Goal: Task Accomplishment & Management: Manage account settings

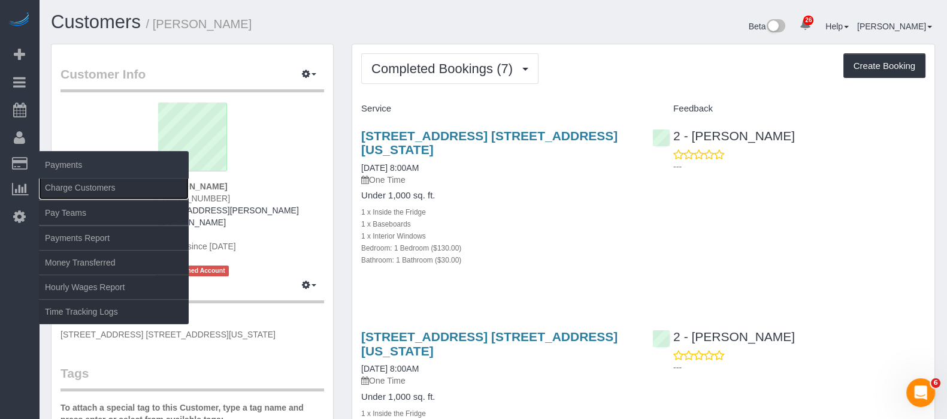
drag, startPoint x: 78, startPoint y: 188, endPoint x: 116, endPoint y: 170, distance: 41.6
click at [78, 186] on link "Charge Customers" at bounding box center [114, 188] width 150 height 24
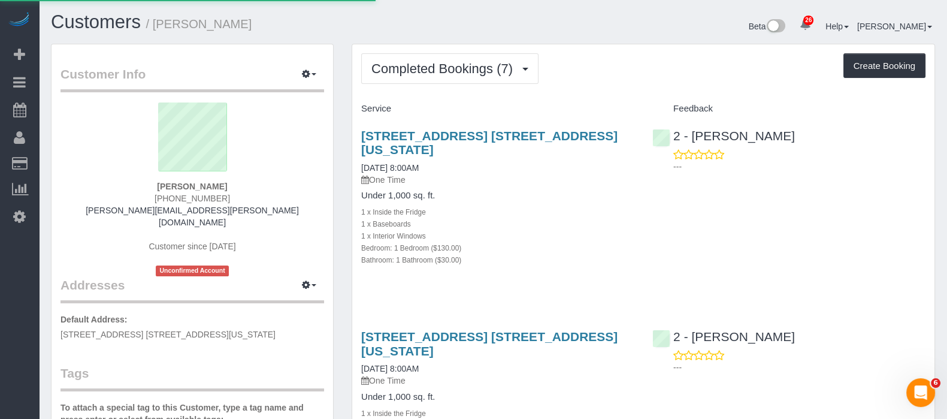
select select
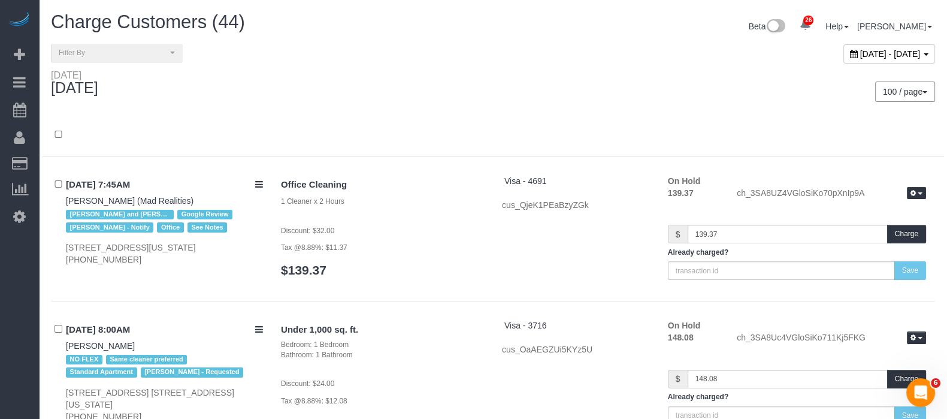
click at [891, 50] on span "September 24, 2025 - September 24, 2025" at bounding box center [890, 54] width 61 height 10
type input "**********"
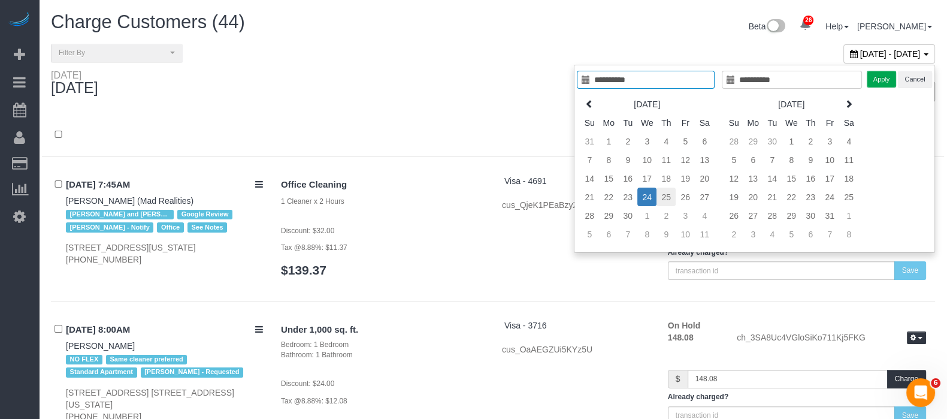
type input "**********"
click at [668, 195] on td "25" at bounding box center [666, 197] width 19 height 19
type input "**********"
click at [668, 195] on td "25" at bounding box center [666, 197] width 19 height 19
click at [885, 79] on button "Apply" at bounding box center [882, 79] width 30 height 17
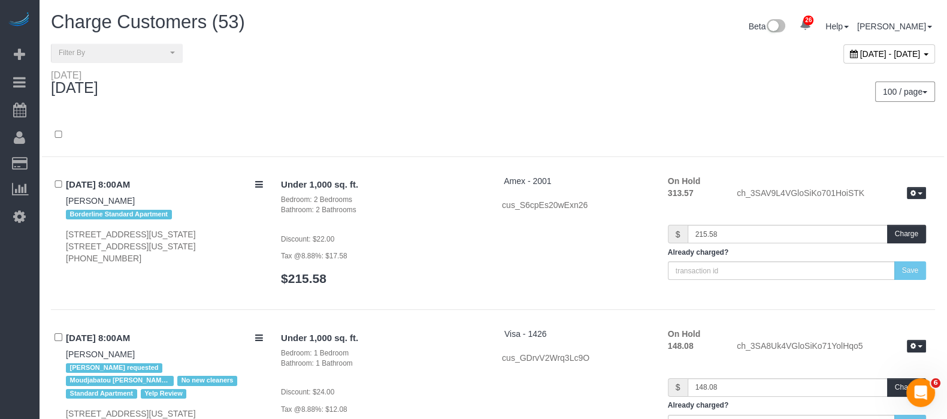
click at [500, 143] on div at bounding box center [493, 141] width 902 height 31
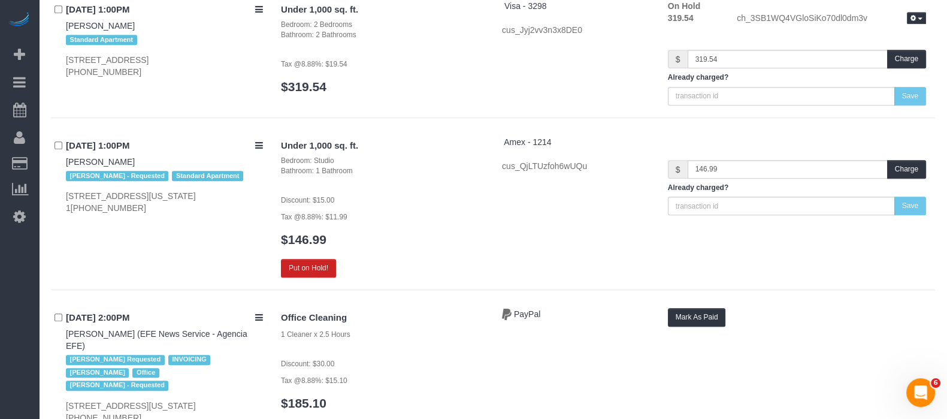
scroll to position [6689, 0]
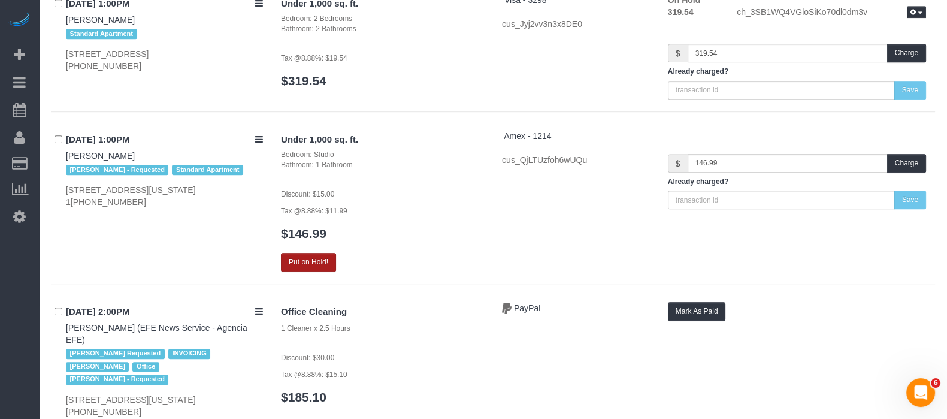
click at [309, 253] on button "Put on Hold!" at bounding box center [308, 262] width 55 height 19
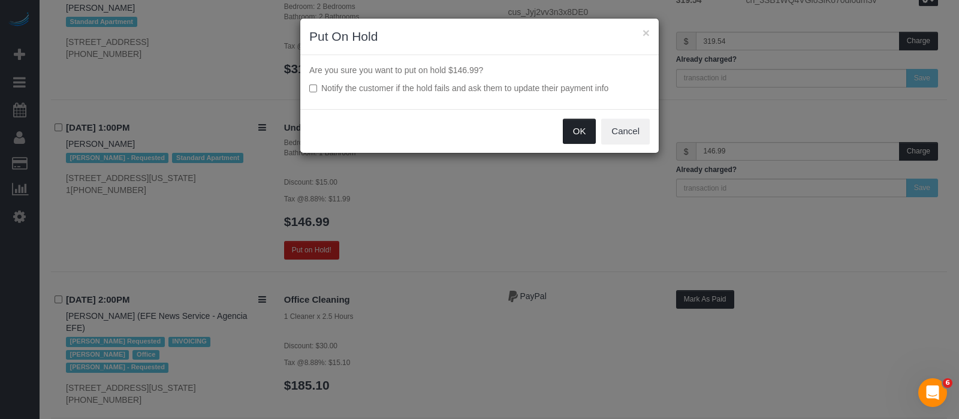
click at [580, 140] on button "OK" at bounding box center [580, 131] width 34 height 25
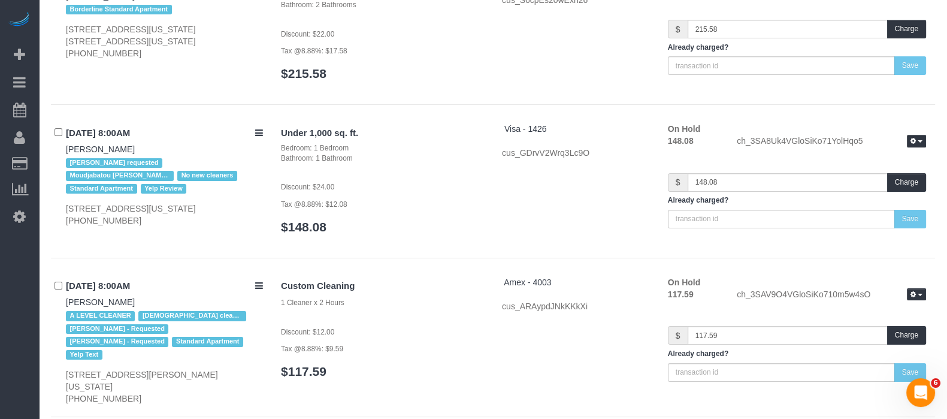
scroll to position [0, 0]
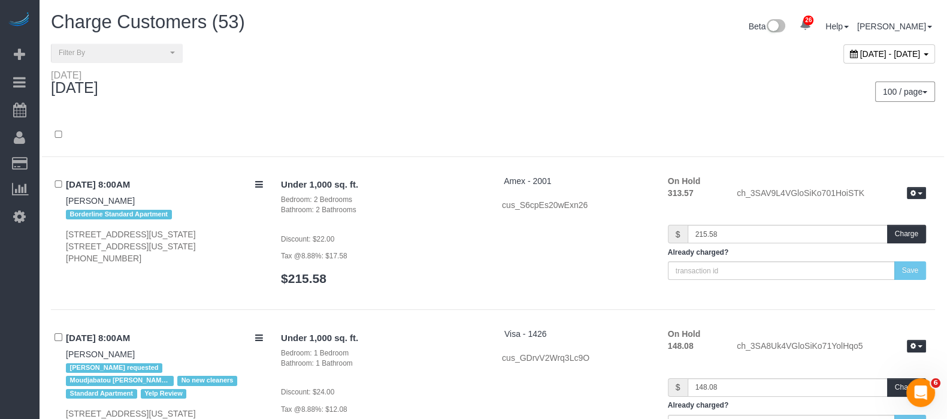
click at [890, 49] on span "September 25, 2025 - September 25, 2025" at bounding box center [890, 54] width 61 height 10
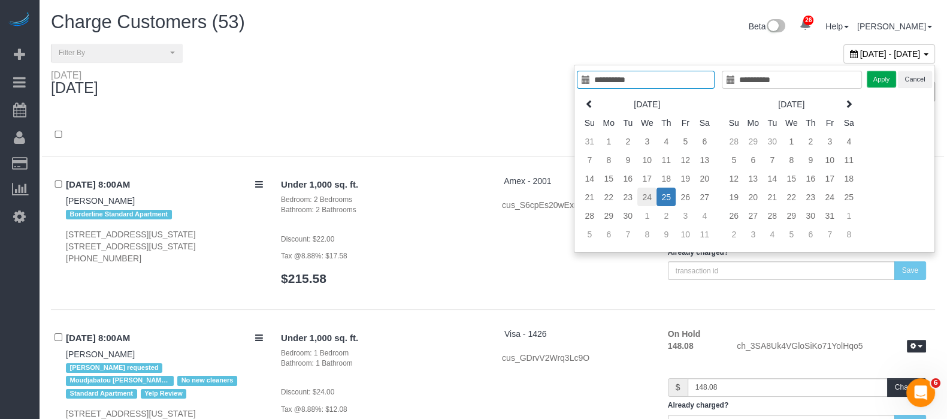
type input "**********"
click at [651, 194] on td "24" at bounding box center [646, 197] width 19 height 19
type input "**********"
click at [685, 192] on td "26" at bounding box center [685, 197] width 19 height 19
click at [875, 81] on button "Apply" at bounding box center [882, 79] width 30 height 17
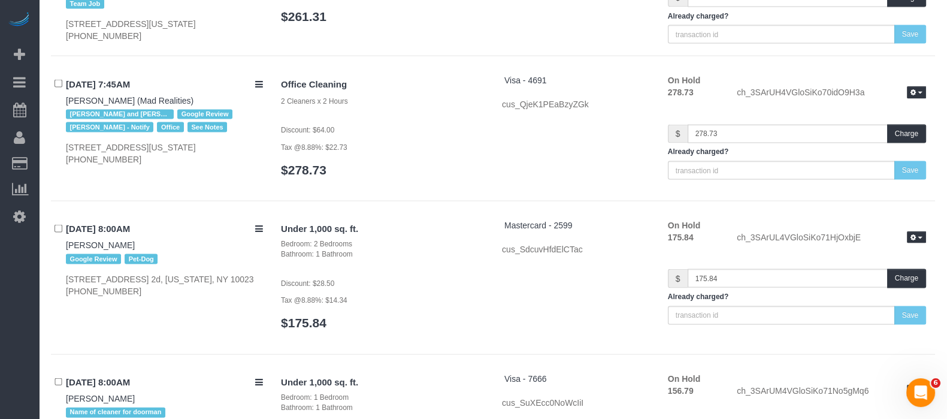
scroll to position [14657, 0]
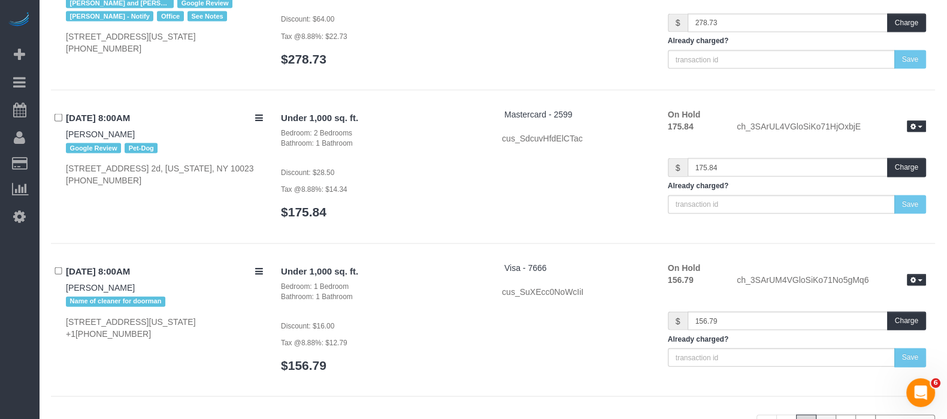
click at [821, 415] on link "2" at bounding box center [826, 425] width 20 height 20
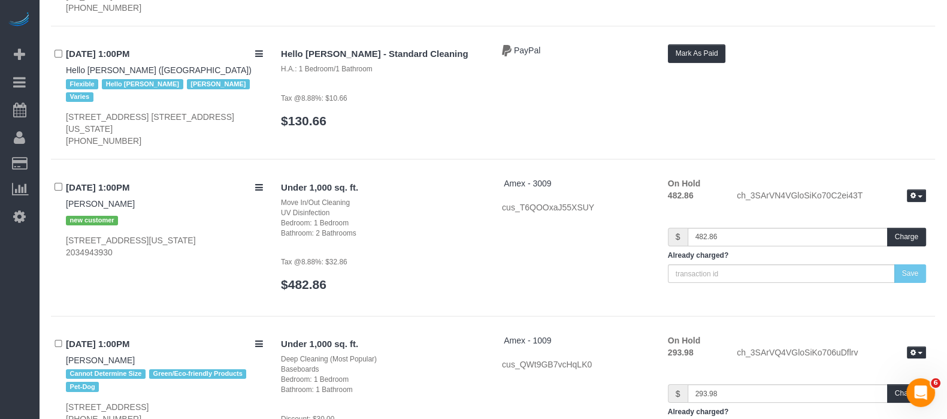
scroll to position [6226, 0]
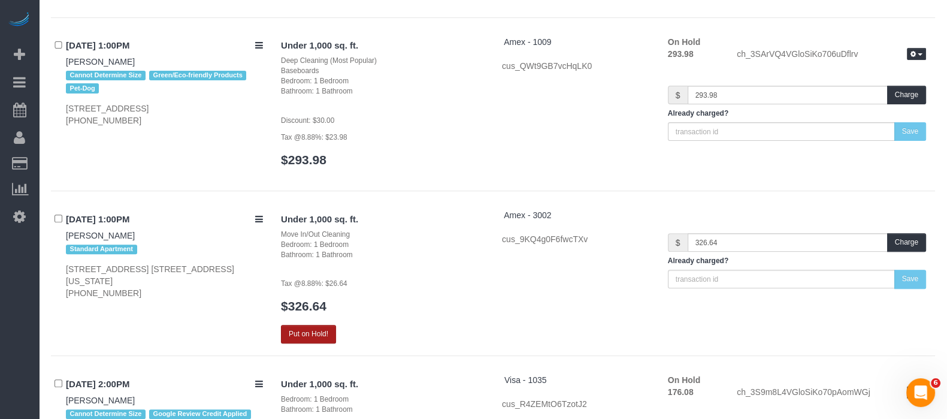
click at [303, 325] on button "Put on Hold!" at bounding box center [308, 334] width 55 height 19
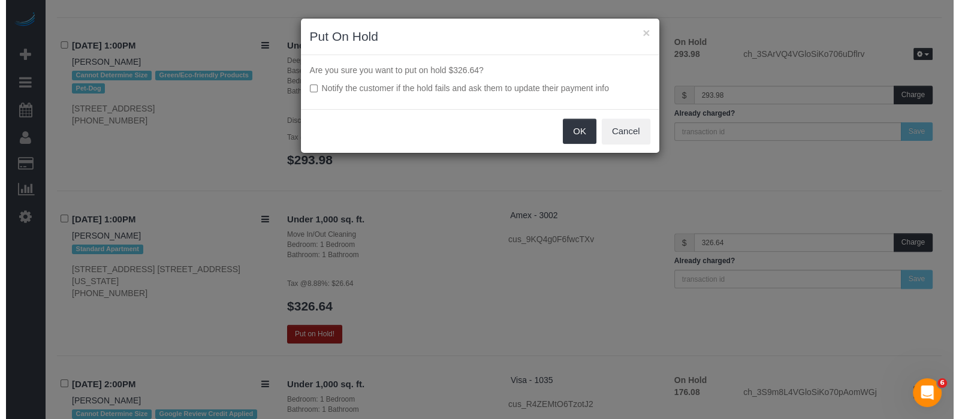
scroll to position [6213, 0]
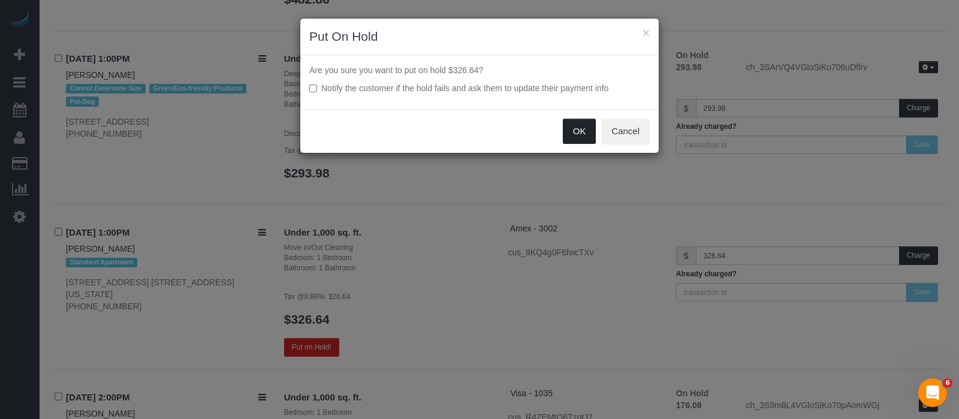
click at [578, 131] on button "OK" at bounding box center [580, 131] width 34 height 25
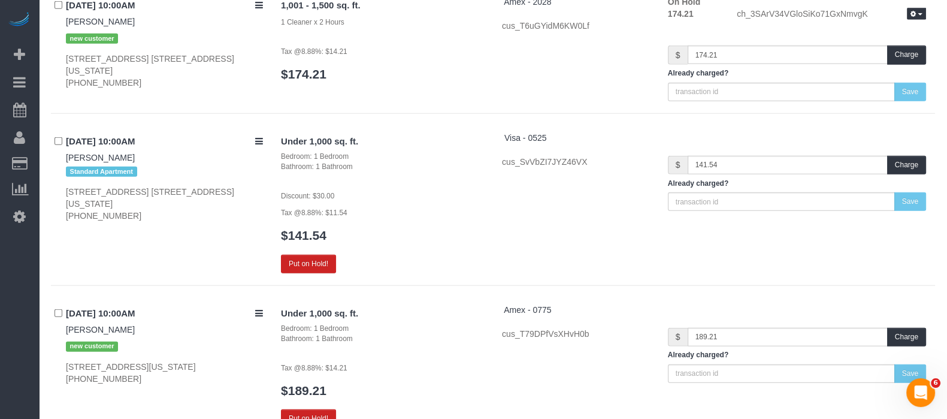
scroll to position [3755, 0]
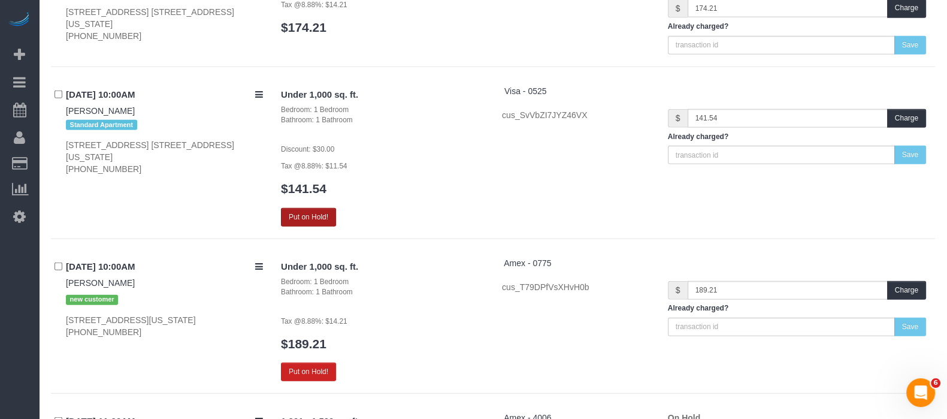
drag, startPoint x: 312, startPoint y: 206, endPoint x: 305, endPoint y: 211, distance: 9.0
click at [312, 207] on div "Under 1,000 sq. ft. Bedroom: 1 Bedroom Bathroom: 1 Bathroom Discount: $30.00 Ta…" at bounding box center [382, 155] width 221 height 141
click at [322, 221] on button "Put on Hold!" at bounding box center [308, 217] width 55 height 19
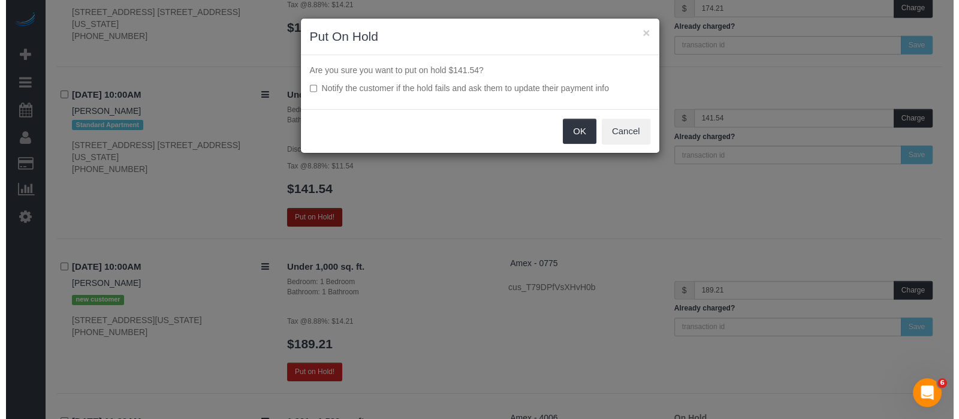
scroll to position [3741, 0]
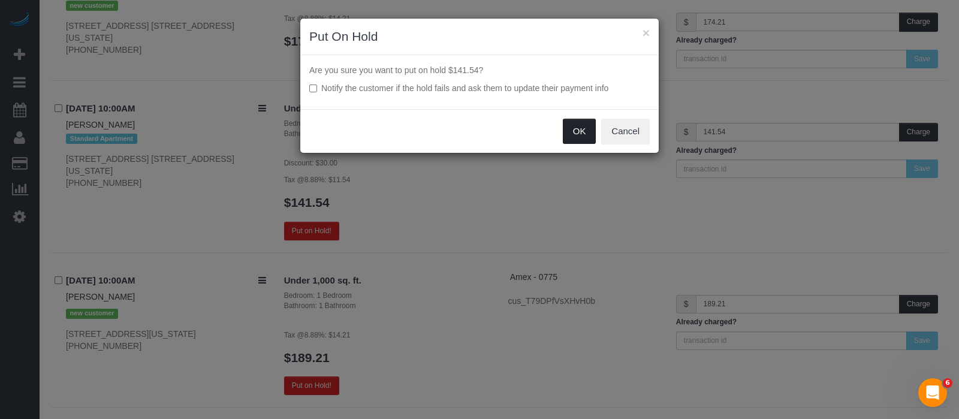
drag, startPoint x: 566, startPoint y: 133, endPoint x: 569, endPoint y: 159, distance: 25.9
click at [566, 131] on button "OK" at bounding box center [580, 131] width 34 height 25
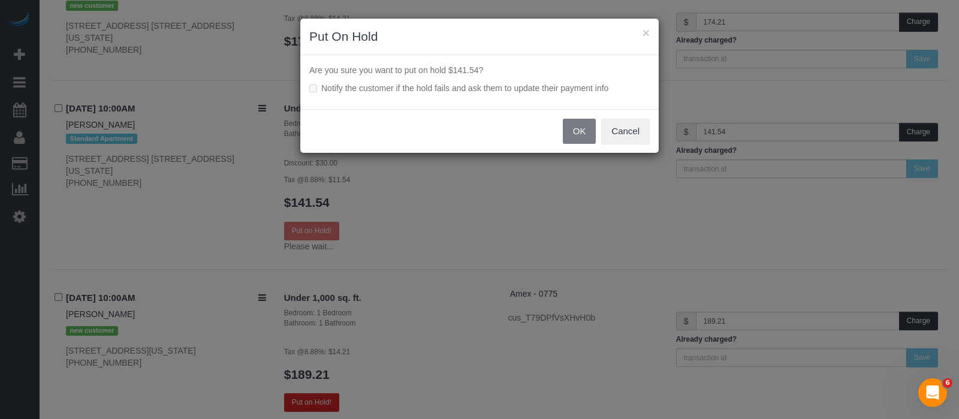
click at [575, 132] on div "OK Cancel" at bounding box center [479, 131] width 358 height 44
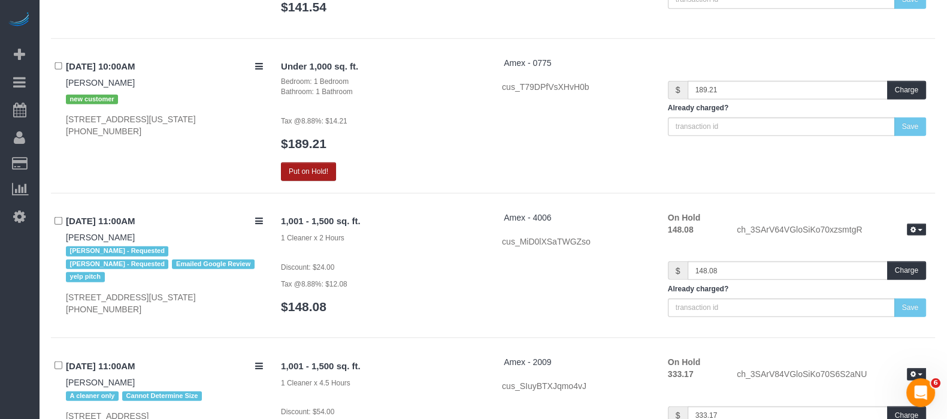
click at [323, 168] on button "Put on Hold!" at bounding box center [308, 171] width 55 height 19
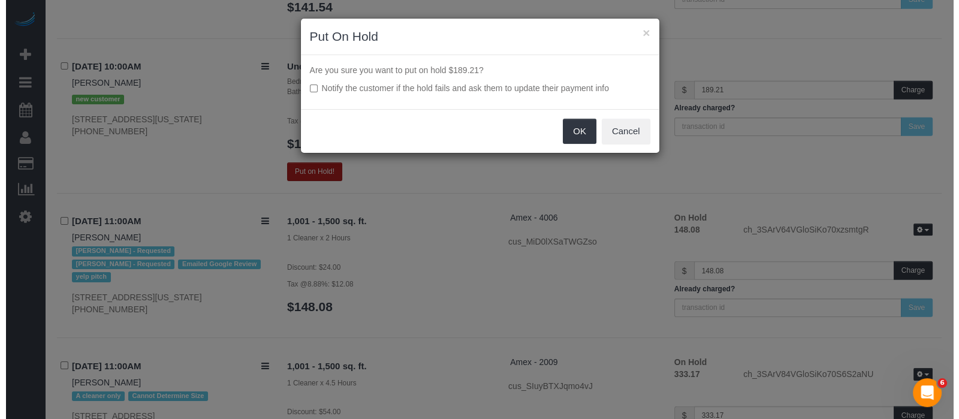
scroll to position [3923, 0]
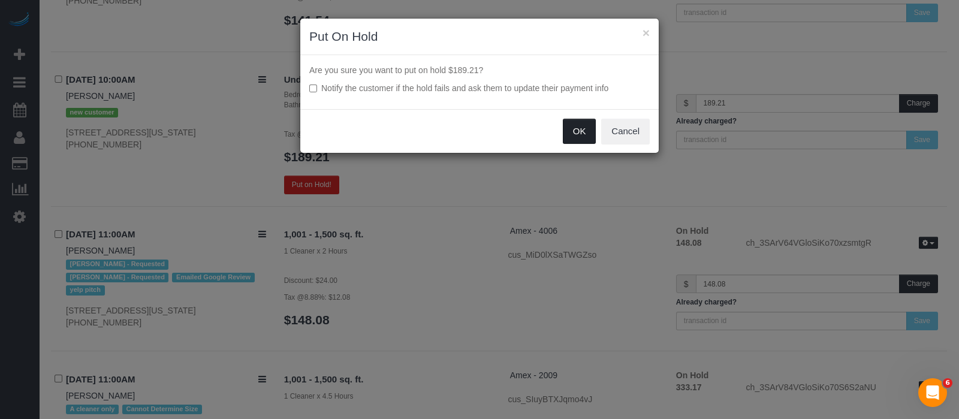
click at [581, 131] on button "OK" at bounding box center [580, 131] width 34 height 25
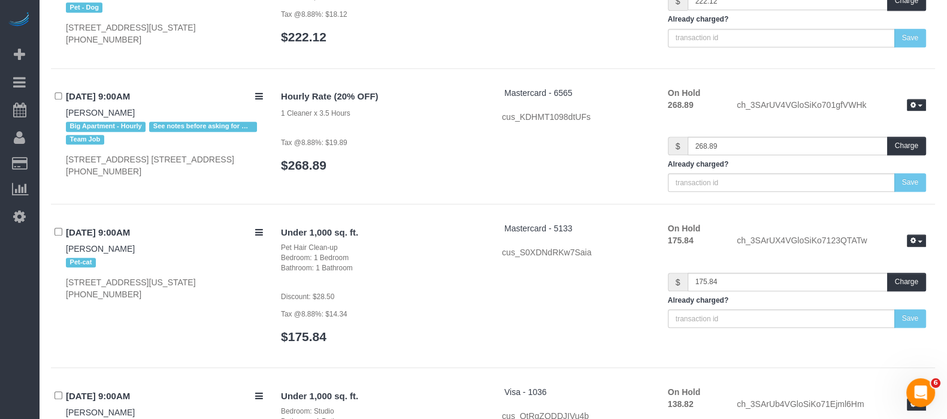
scroll to position [267, 0]
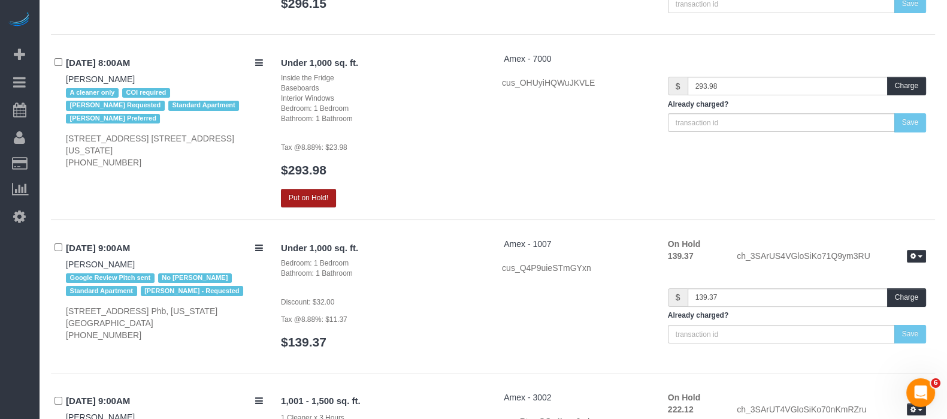
click at [316, 198] on button "Put on Hold!" at bounding box center [308, 198] width 55 height 19
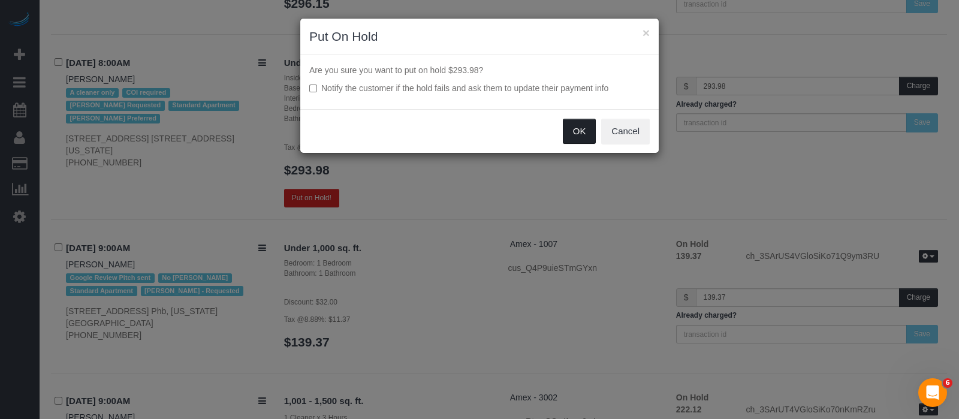
click at [579, 126] on button "OK" at bounding box center [580, 131] width 34 height 25
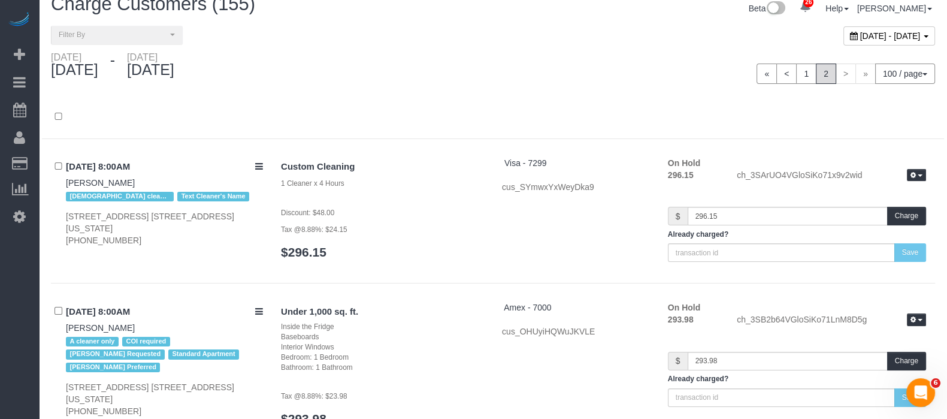
scroll to position [0, 0]
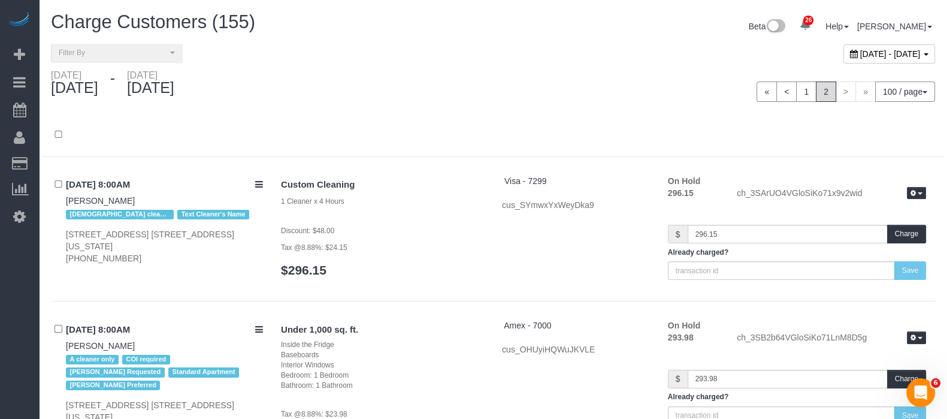
click at [906, 53] on span "September 24, 2025 - September 26, 2025" at bounding box center [890, 54] width 61 height 10
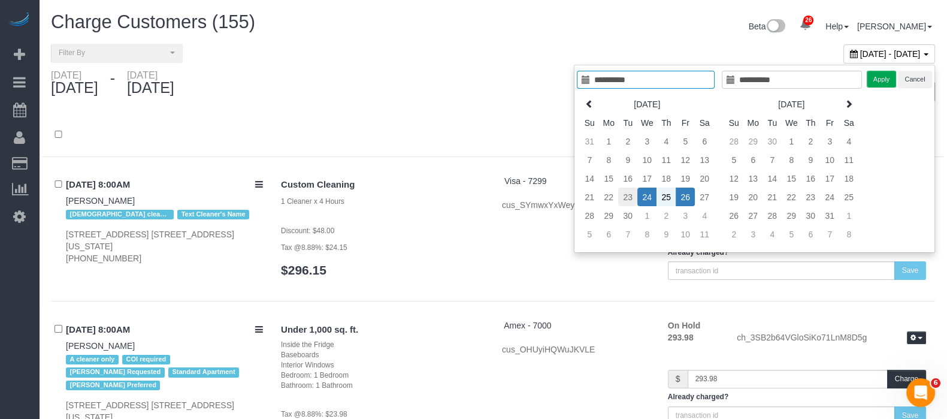
type input "**********"
click at [628, 195] on td "23" at bounding box center [627, 197] width 19 height 19
type input "**********"
click at [631, 195] on td "23" at bounding box center [627, 197] width 19 height 19
type input "**********"
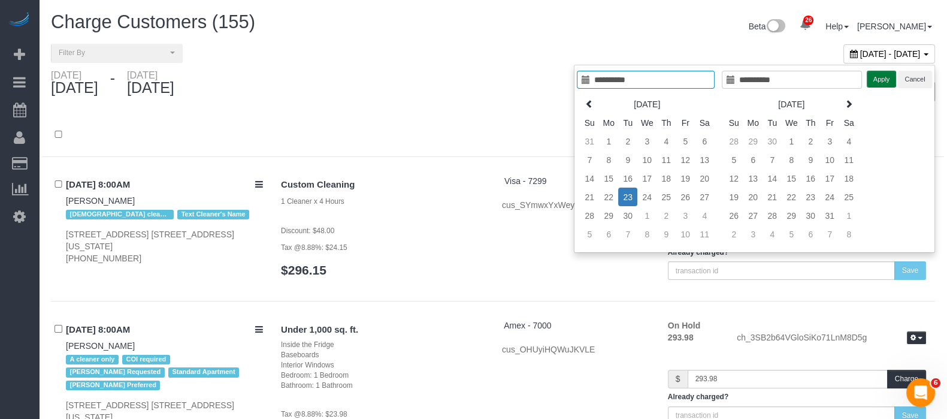
drag, startPoint x: 884, startPoint y: 79, endPoint x: 703, endPoint y: 34, distance: 186.4
click at [882, 78] on button "Apply" at bounding box center [882, 79] width 30 height 17
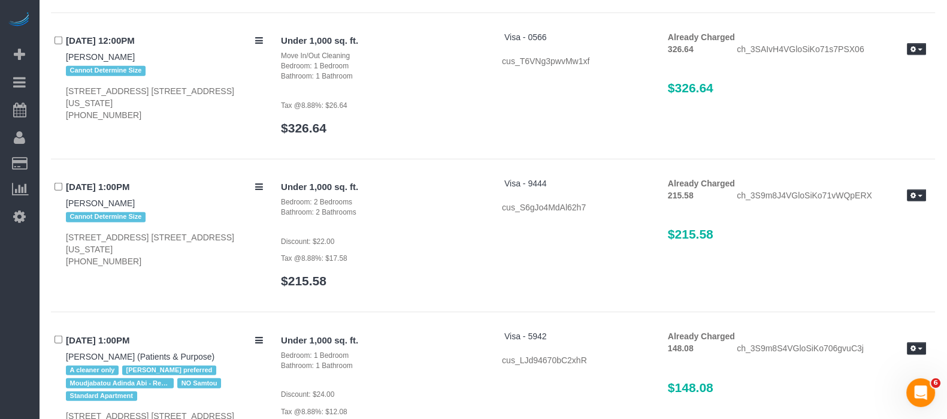
scroll to position [3716, 0]
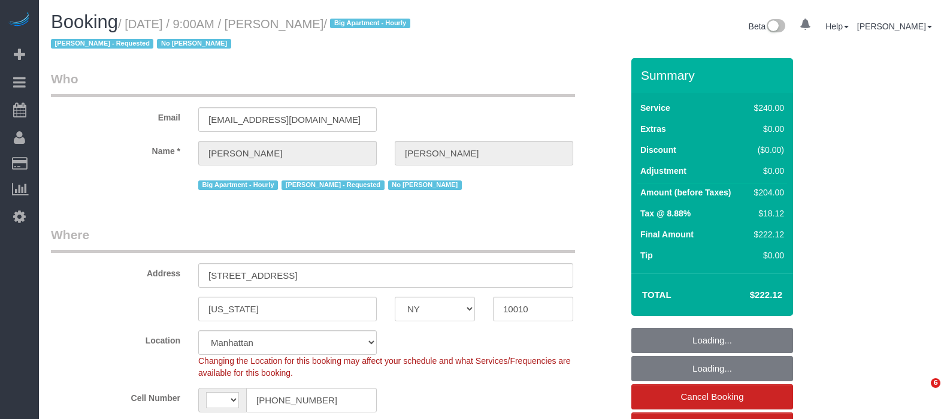
select select "NY"
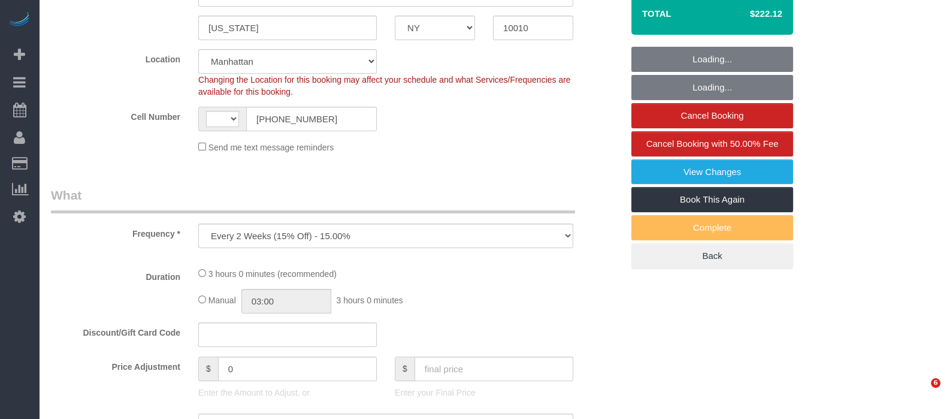
select select "object:978"
select select "string:US"
select select "string:stripe-pm_1QDZBB4VGloSiKo7sfVnv4L1"
select select "spot1"
select select "number:57"
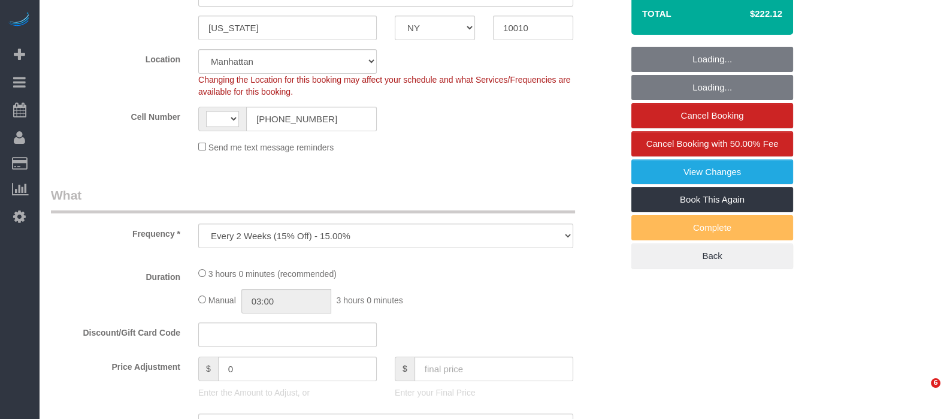
select select "number:70"
select select "number:15"
select select "number:6"
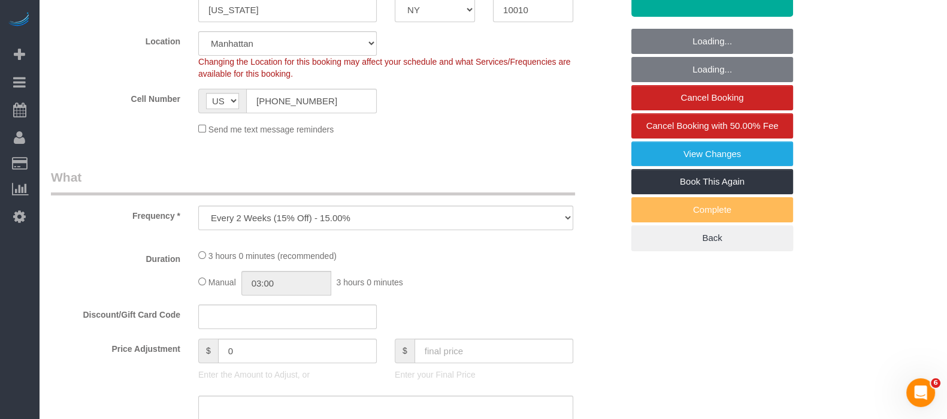
select select "180"
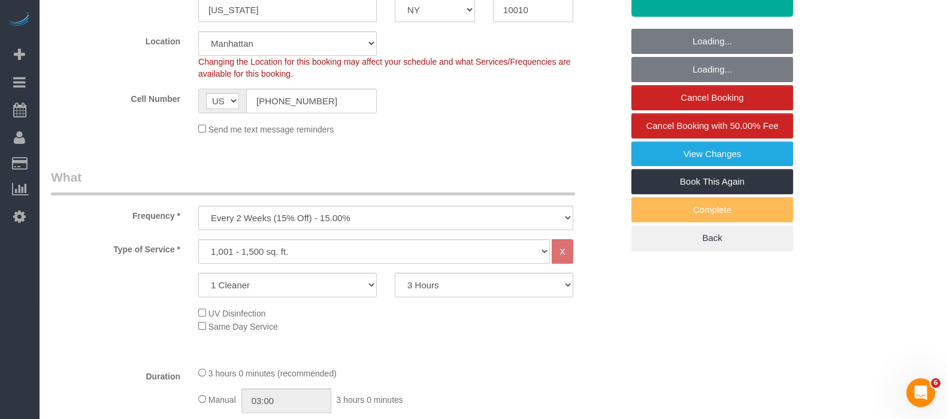
scroll to position [524, 0]
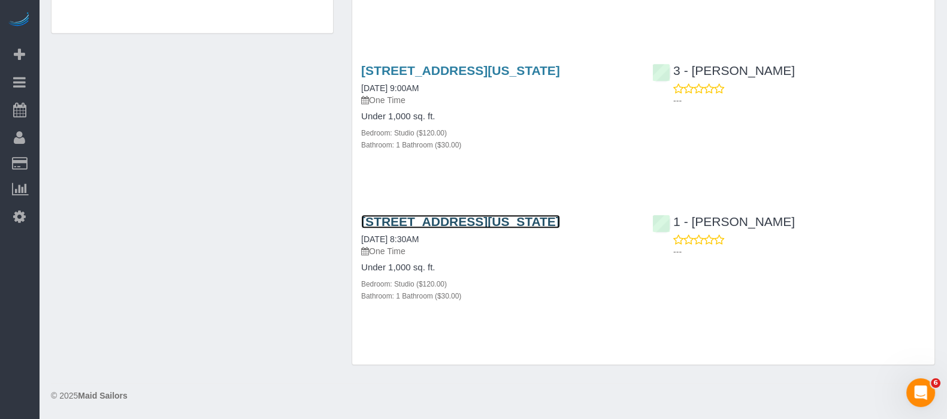
scroll to position [917, 0]
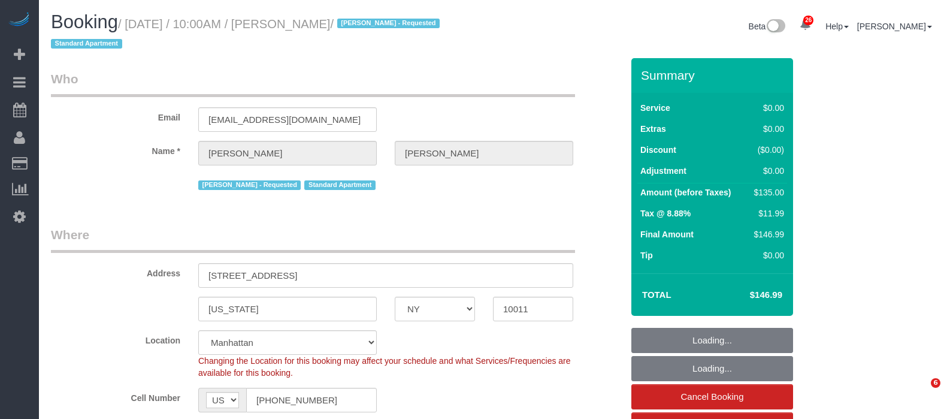
select select "NY"
select select "string:stripe-pm_1QQbW94VGloSiKo7oI7cNCgH"
select select "spot1"
select select "number:89"
select select "number:90"
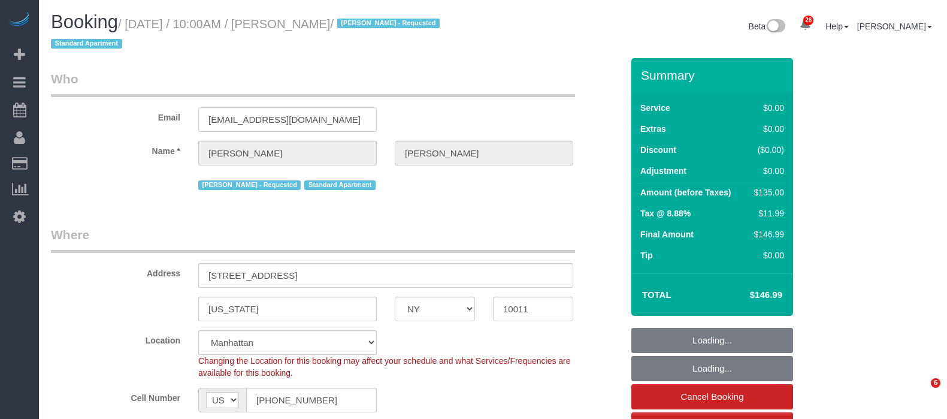
select select "number:15"
select select "number:6"
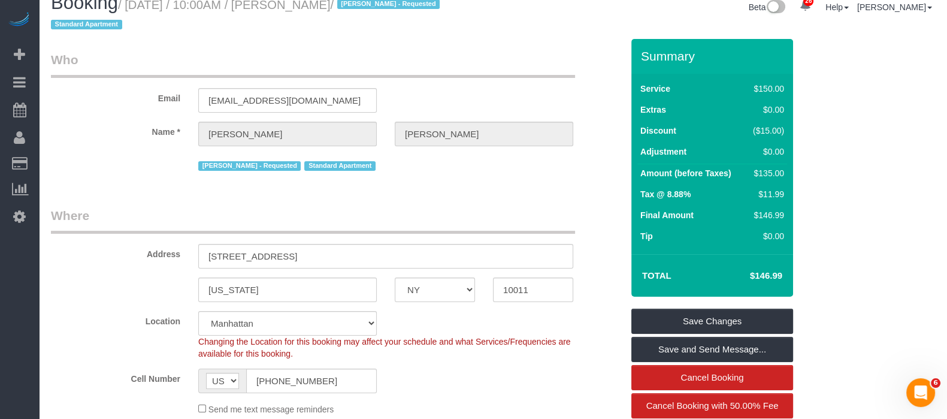
scroll to position [74, 0]
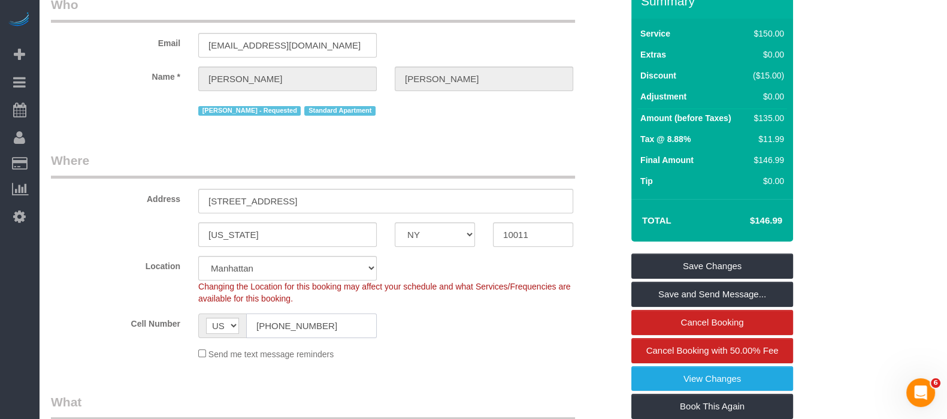
drag, startPoint x: 255, startPoint y: 326, endPoint x: 335, endPoint y: 323, distance: 80.9
click at [335, 323] on input "1 (224) 210-0175" at bounding box center [311, 325] width 131 height 25
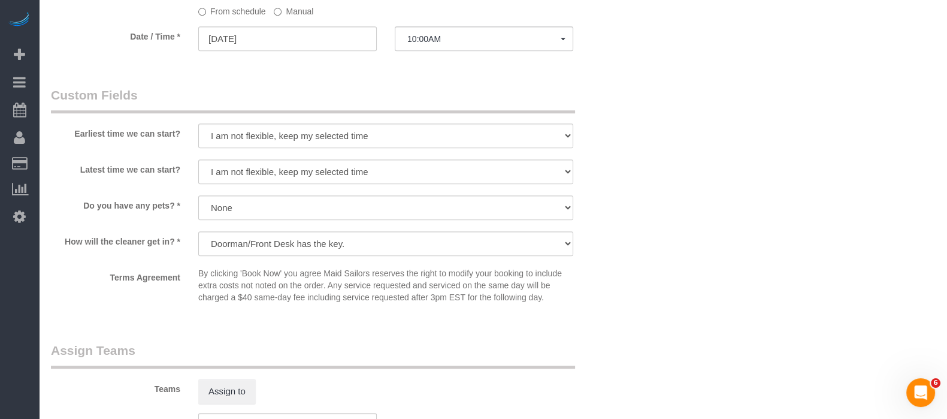
scroll to position [1123, 0]
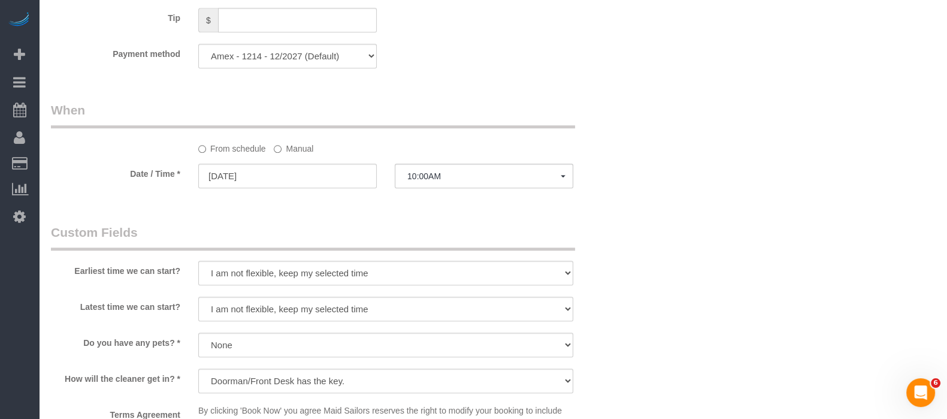
click at [282, 155] on label "Manual" at bounding box center [294, 146] width 40 height 16
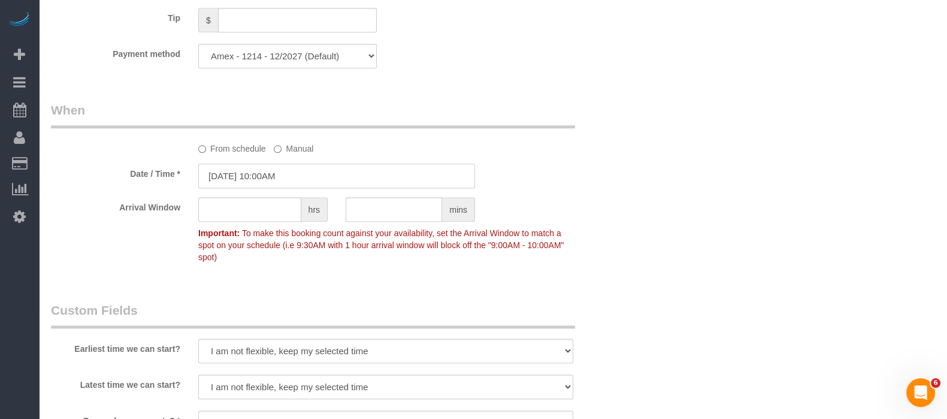
click at [319, 188] on input "09/25/2025 10:00AM" at bounding box center [336, 176] width 277 height 25
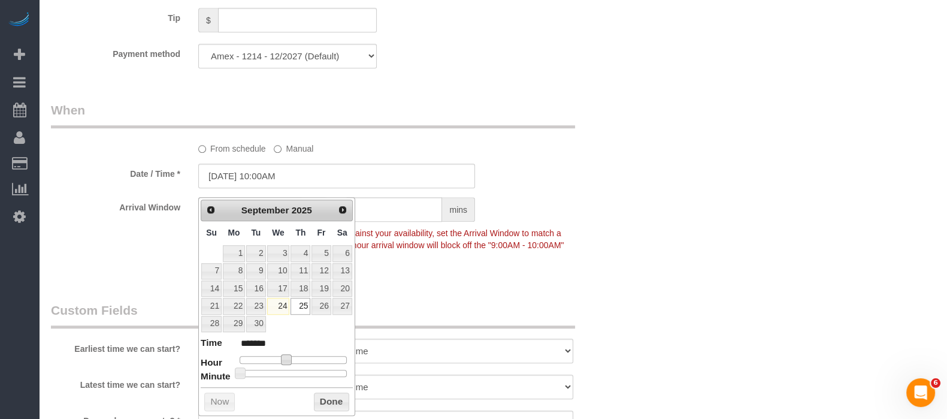
click at [288, 356] on span at bounding box center [286, 359] width 11 height 11
type input "09/25/2025 12:00PM"
type input "*******"
type input "09/25/2025 1:00PM"
type input "******"
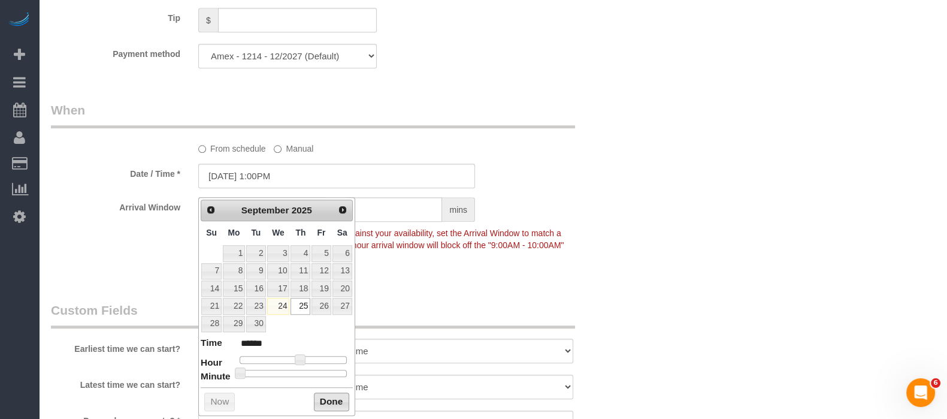
click at [321, 400] on button "Done" at bounding box center [331, 401] width 35 height 19
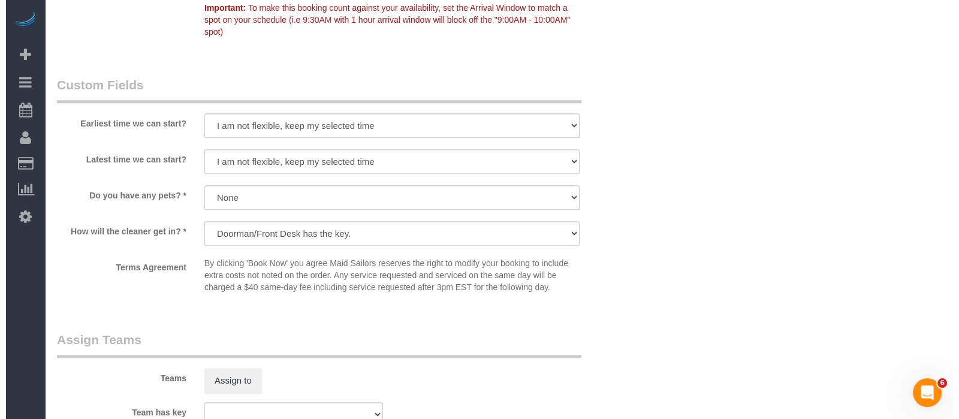
scroll to position [1498, 0]
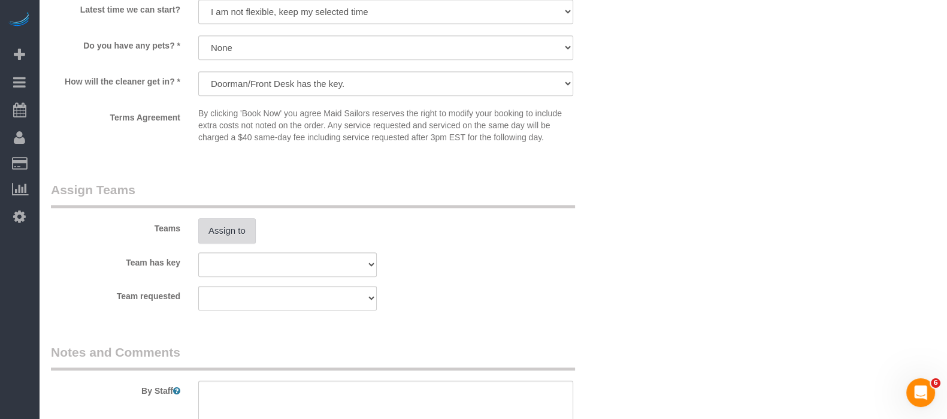
click at [230, 243] on button "Assign to" at bounding box center [227, 230] width 58 height 25
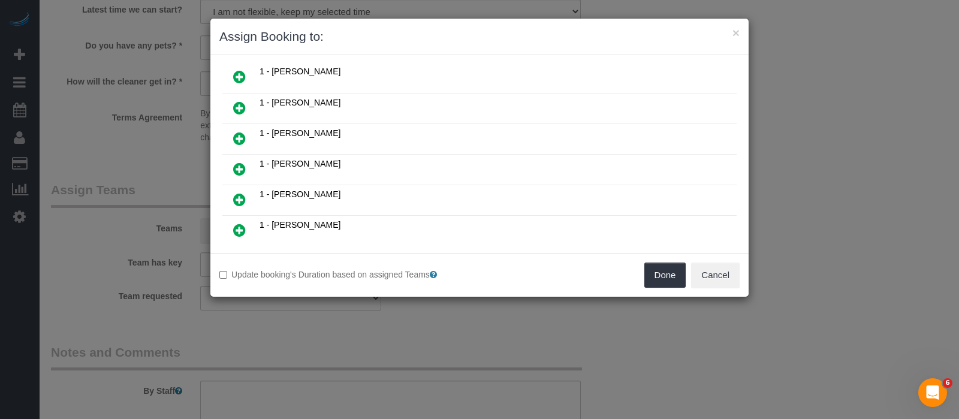
scroll to position [449, 0]
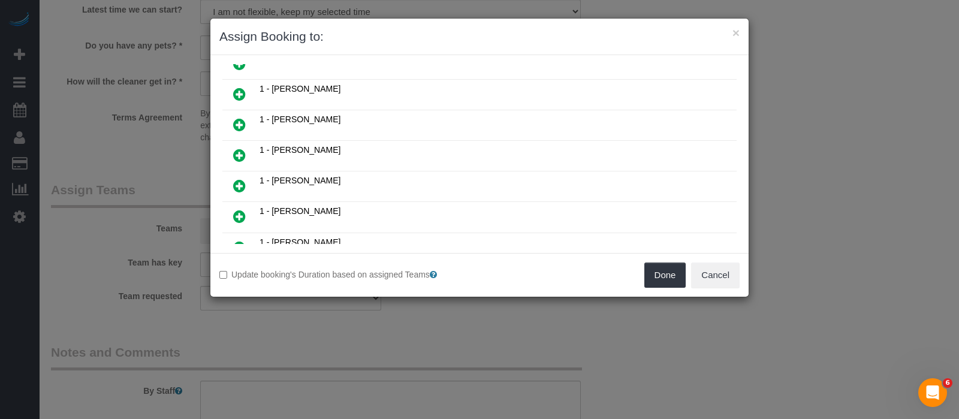
click at [238, 179] on icon at bounding box center [239, 186] width 13 height 14
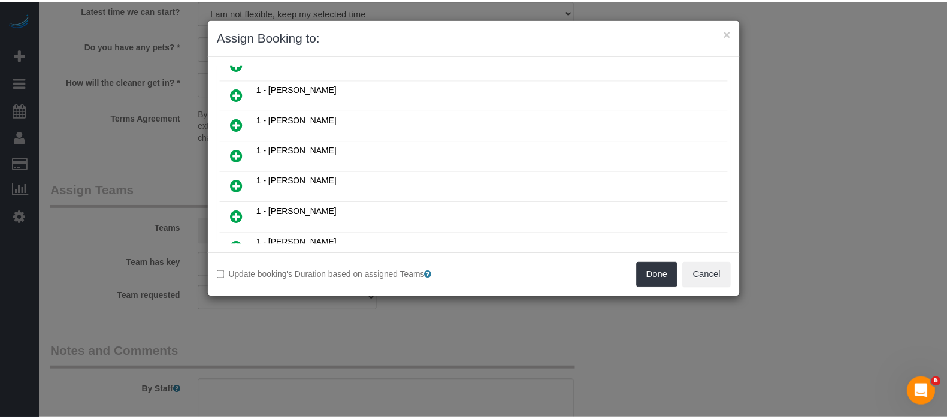
scroll to position [476, 0]
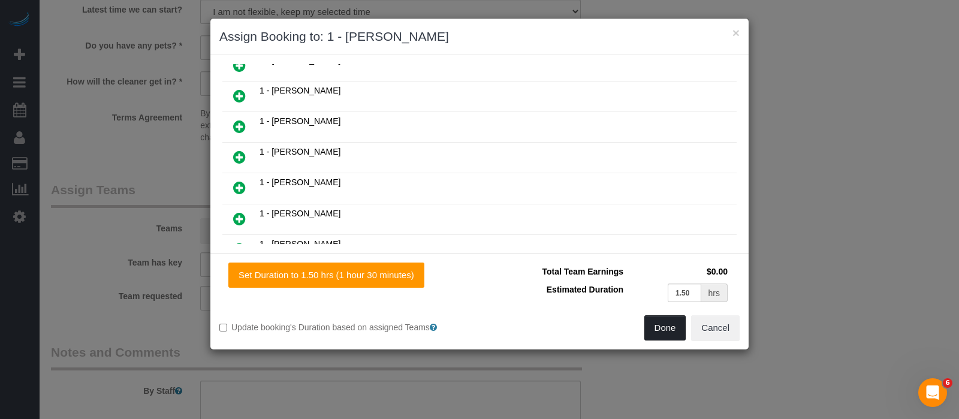
click at [671, 330] on button "Done" at bounding box center [665, 327] width 42 height 25
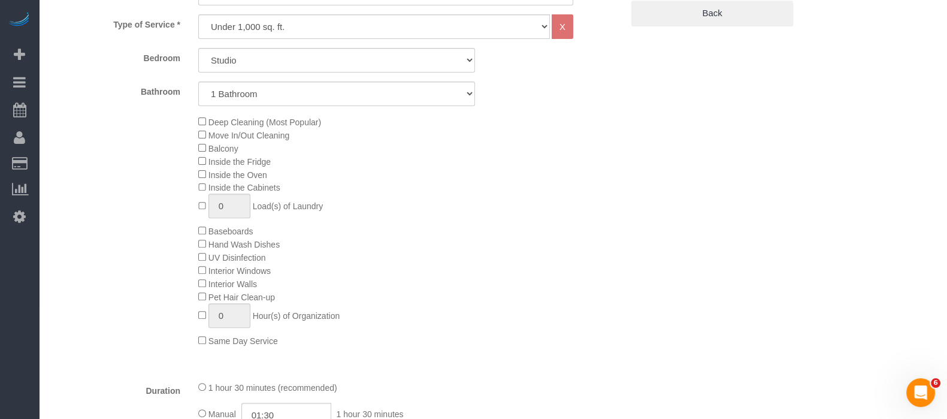
scroll to position [149, 0]
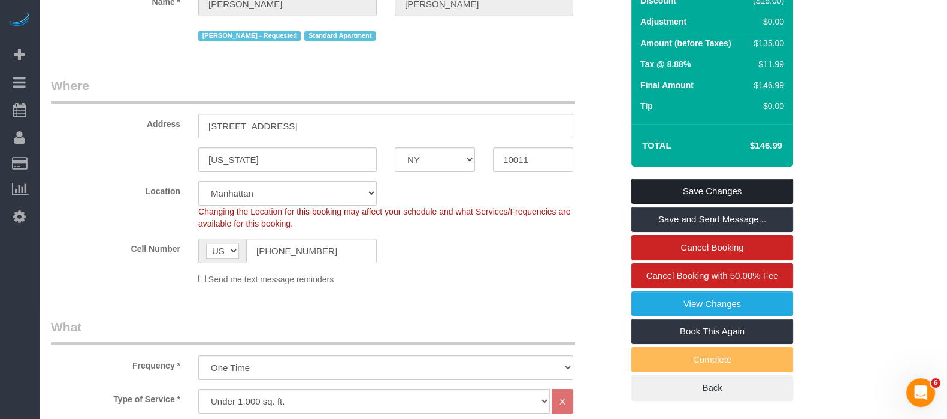
click at [739, 186] on link "Save Changes" at bounding box center [712, 191] width 162 height 25
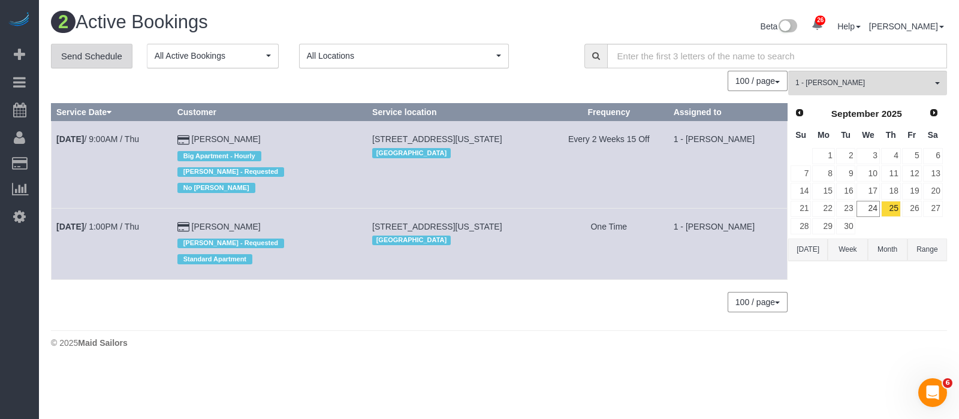
click at [101, 44] on link "Send Schedule" at bounding box center [91, 56] width 81 height 25
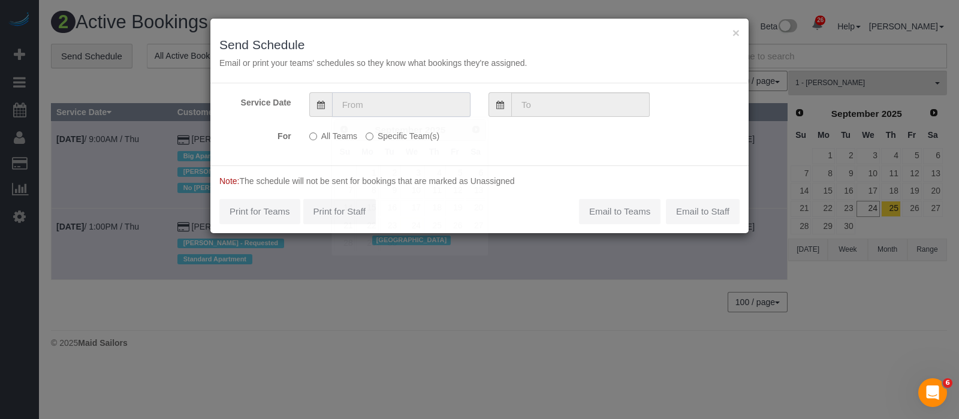
click at [428, 102] on input "text" at bounding box center [401, 104] width 138 height 25
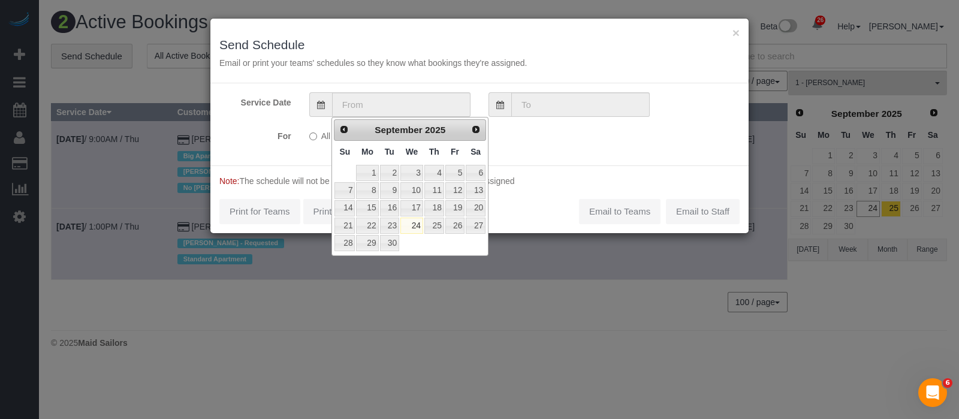
click at [524, 287] on div "× Send Schedule Email or print your teams' schedules so they know what bookings…" at bounding box center [479, 209] width 959 height 419
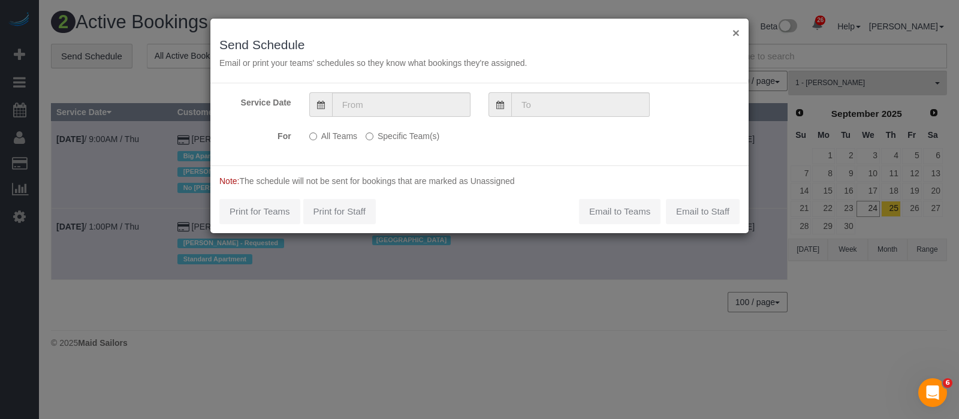
click at [739, 31] on button "×" at bounding box center [735, 32] width 7 height 13
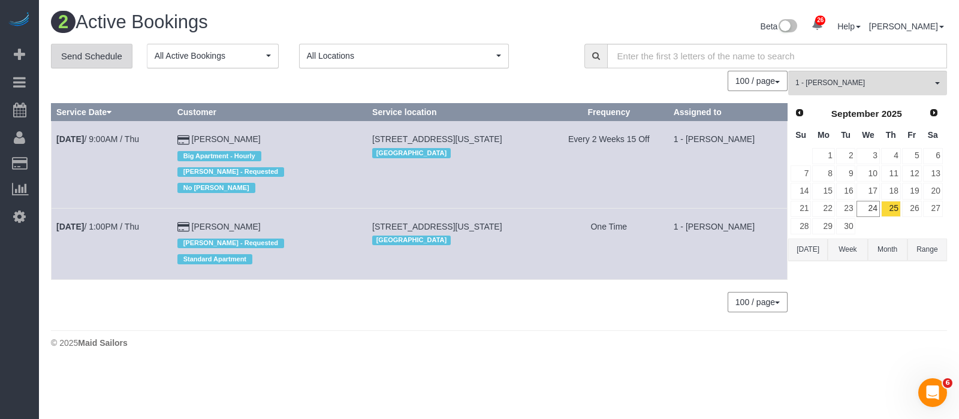
click at [80, 48] on link "Send Schedule" at bounding box center [91, 56] width 81 height 25
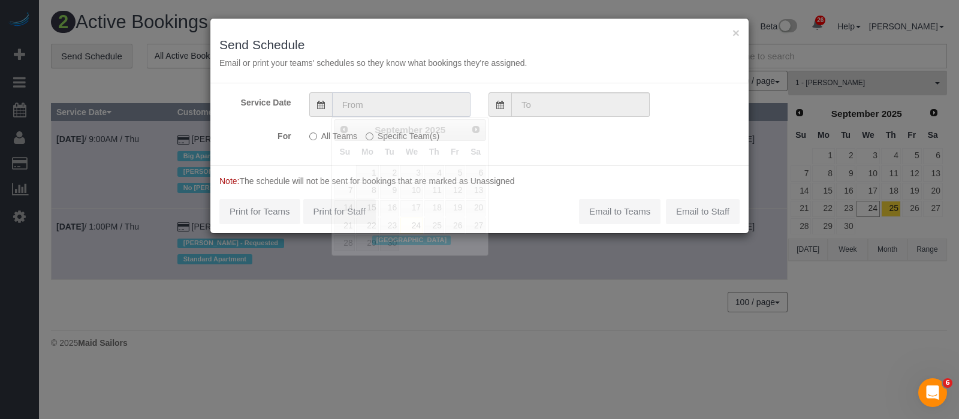
click at [381, 100] on input "text" at bounding box center [401, 104] width 138 height 25
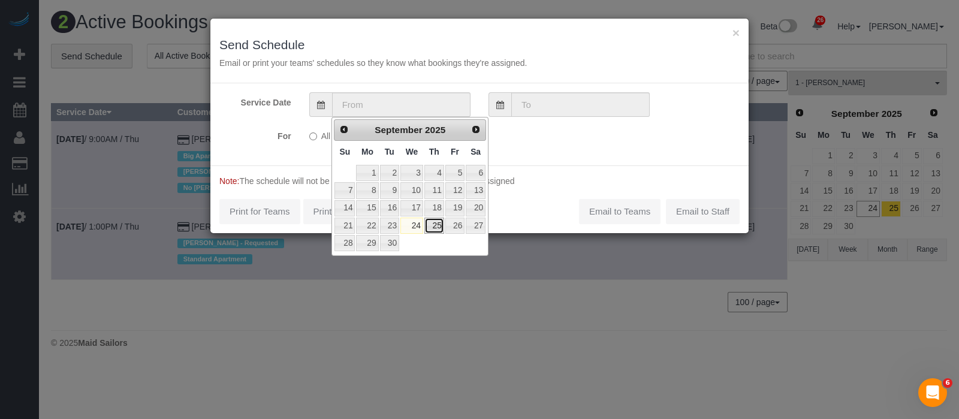
click at [432, 224] on link "25" at bounding box center [434, 225] width 20 height 16
type input "[DATE]"
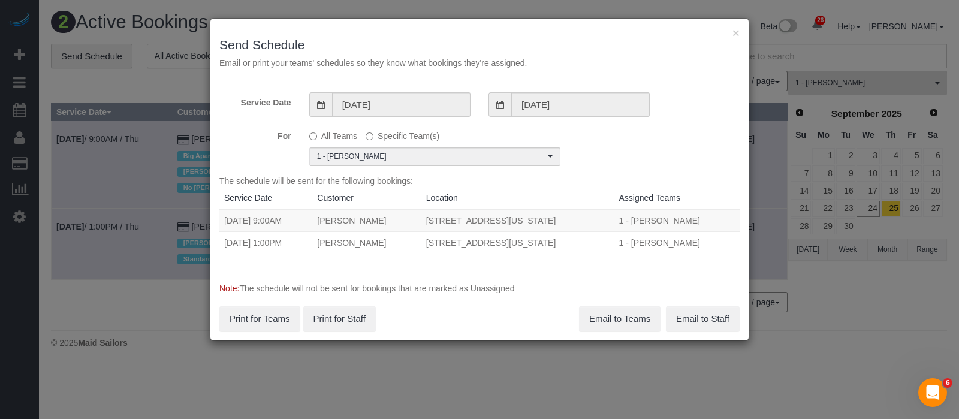
drag, startPoint x: 222, startPoint y: 211, endPoint x: 624, endPoint y: 241, distance: 403.1
click at [624, 241] on tbody "09/25/2025 9:00AM Elizabeth Seidman 30 Waterside Plaza, Apt 35j, New York, NY 1…" at bounding box center [479, 231] width 520 height 44
copy tbody "09/25/2025 9:00AM Elizabeth Seidman 30 Waterside Plaza, Apt 35j, New York, NY 1…"
click at [606, 322] on button "Email to Teams" at bounding box center [619, 318] width 81 height 25
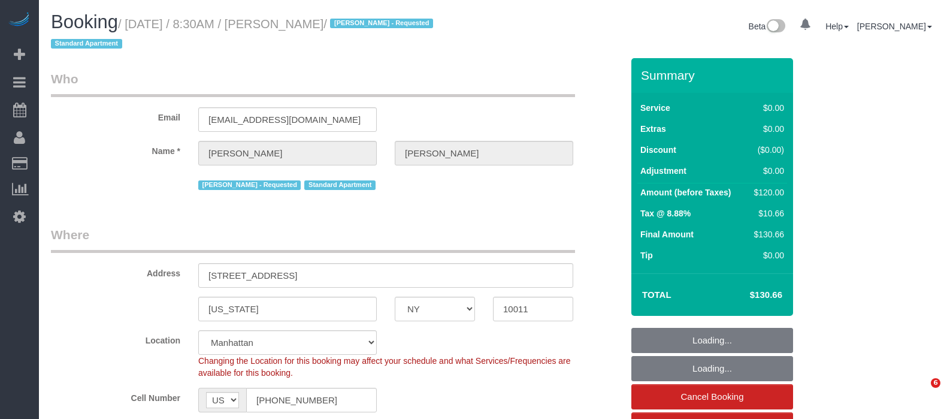
select select "NY"
select select "string:stripe-pm_1PrsmX4VGloSiKo7dUExPZHj"
select select "number:89"
select select "number:90"
select select "number:15"
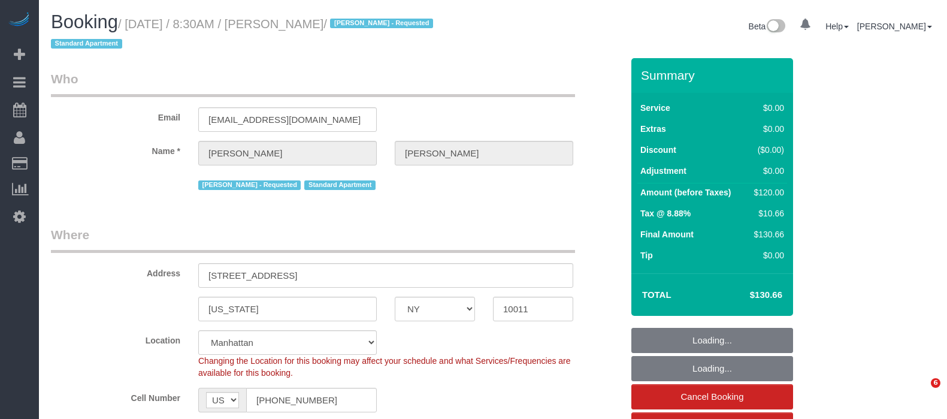
select select "number:5"
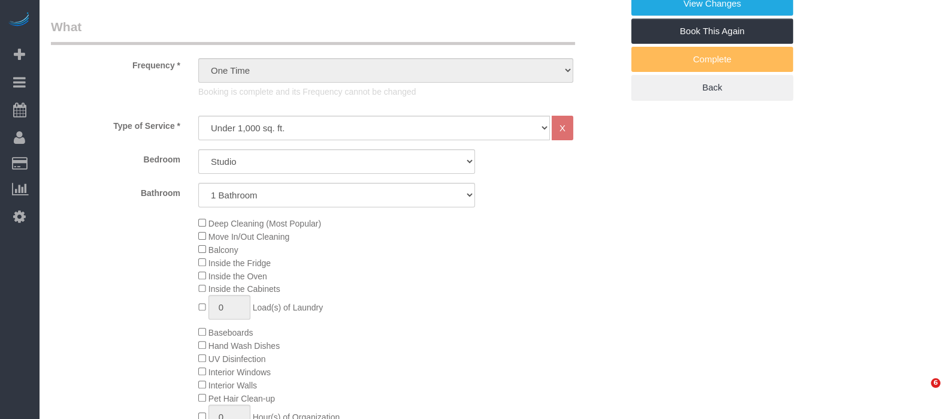
select select "object:1567"
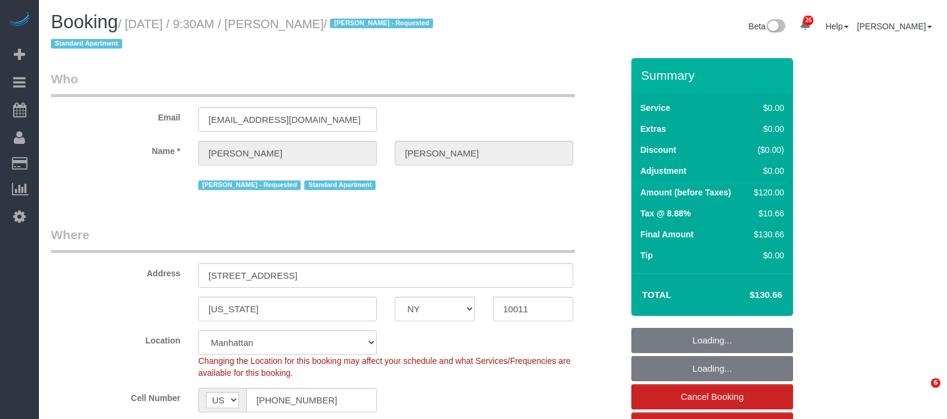
select select "NY"
select select "string:stripe-pm_1QQbW94VGloSiKo7oI7cNCgH"
select select "number:89"
select select "number:90"
select select "number:15"
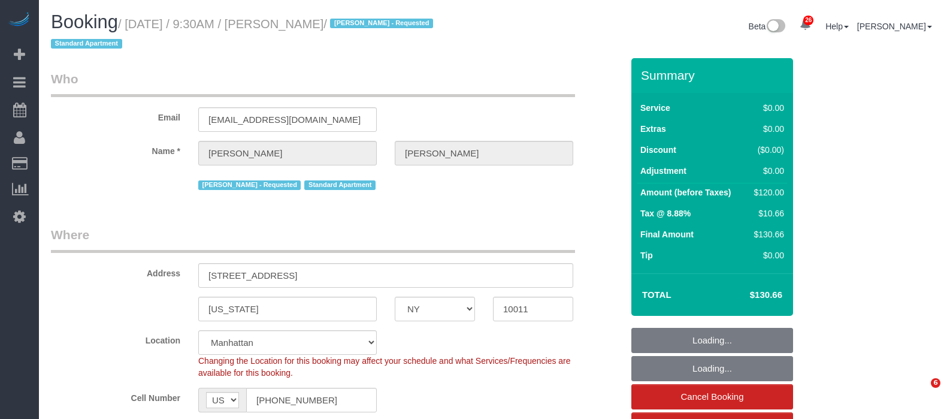
select select "number:6"
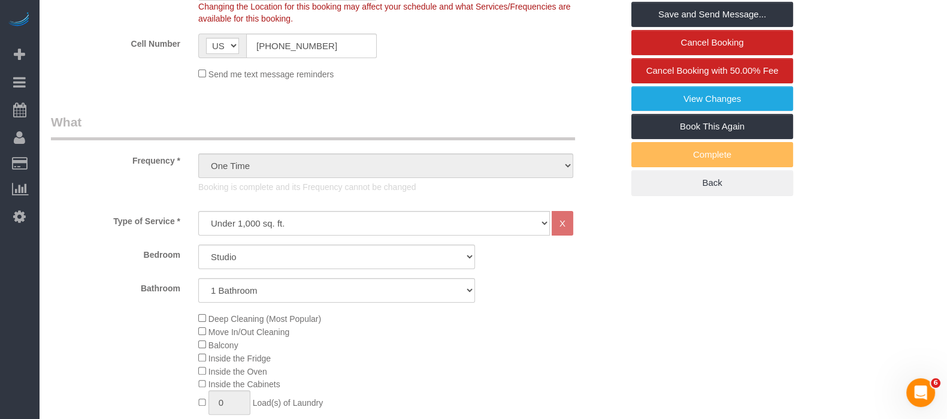
scroll to position [374, 0]
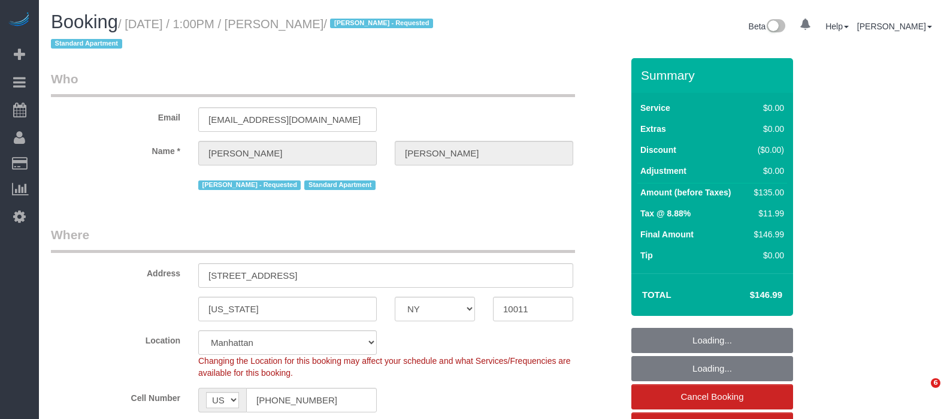
select select "NY"
select select "string:stripe-pm_1QQbW94VGloSiKo7oI7cNCgH"
select select "spot1"
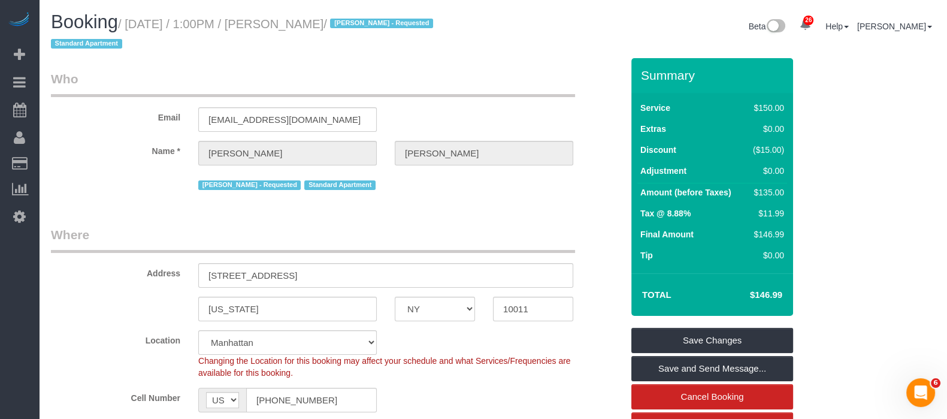
drag, startPoint x: 297, startPoint y: 23, endPoint x: 374, endPoint y: 20, distance: 77.3
click at [374, 20] on small "/ [DATE] / 1:00PM / [PERSON_NAME] / [PERSON_NAME] - Requested Standard Apartment" at bounding box center [244, 34] width 386 height 34
copy small "[PERSON_NAME]"
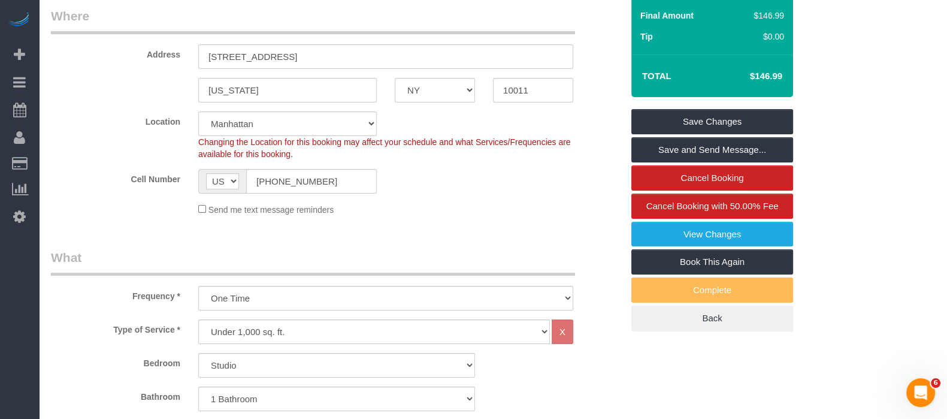
scroll to position [299, 0]
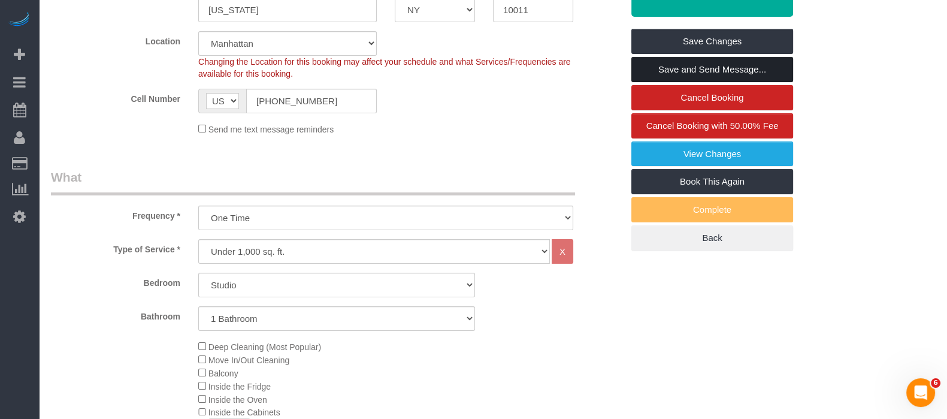
drag, startPoint x: 746, startPoint y: 69, endPoint x: 632, endPoint y: 120, distance: 125.5
click at [746, 69] on link "Save and Send Message..." at bounding box center [712, 69] width 162 height 25
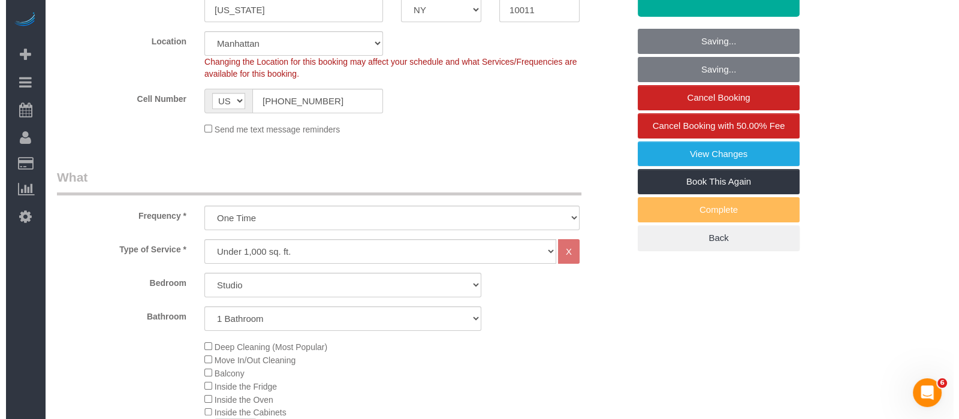
scroll to position [0, 0]
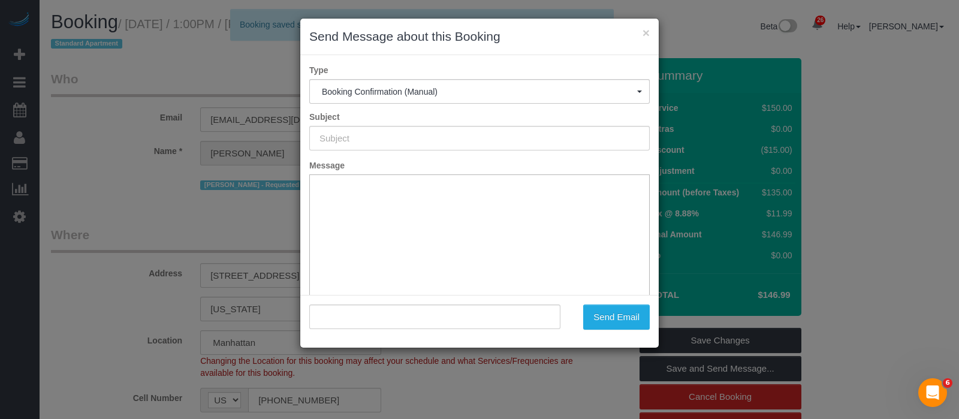
type input "Cleaning Confirmed for [DATE] 1:00pm"
type input ""[PERSON_NAME]" <[EMAIL_ADDRESS][DOMAIN_NAME]>"
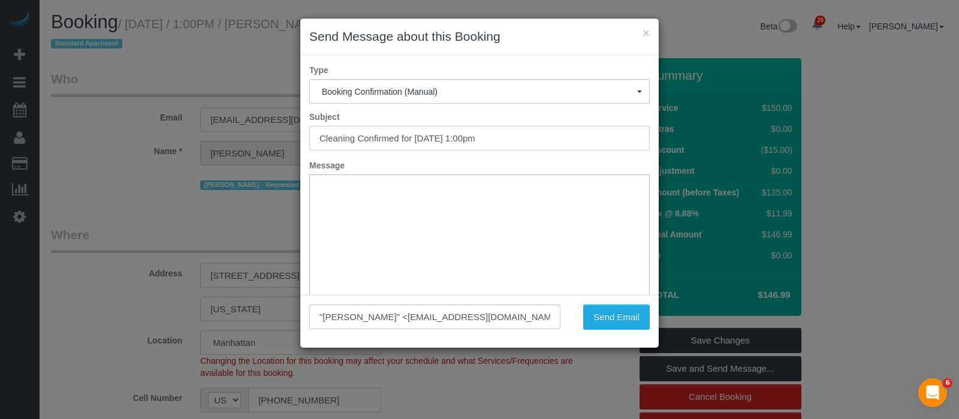
drag, startPoint x: 315, startPoint y: 134, endPoint x: 548, endPoint y: 145, distance: 233.3
click at [548, 145] on input "Cleaning Confirmed for [DATE] 1:00pm" at bounding box center [479, 138] width 340 height 25
click at [625, 316] on button "Send Email" at bounding box center [616, 316] width 67 height 25
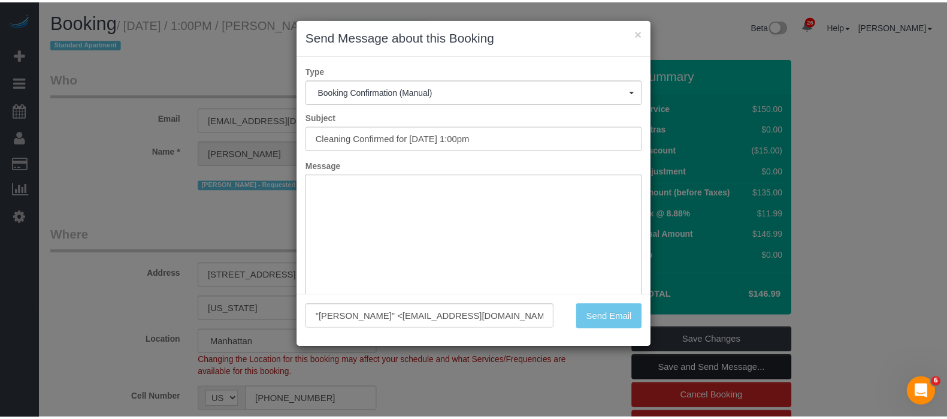
scroll to position [4, 0]
